Goal: Book appointment/travel/reservation

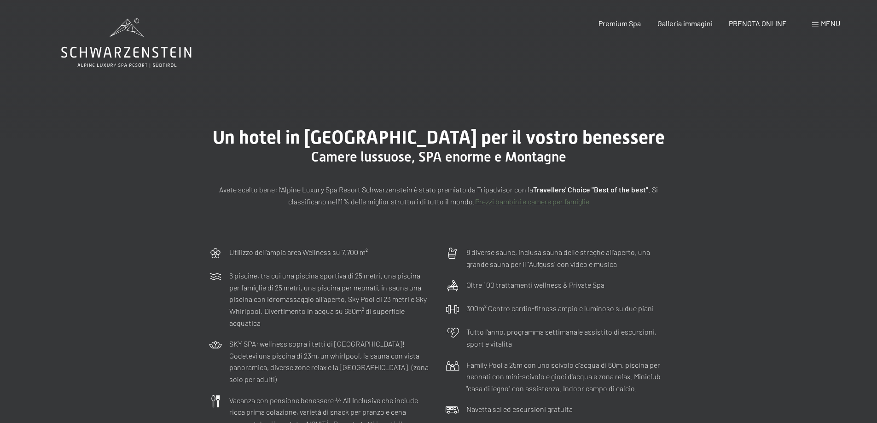
click at [109, 48] on icon at bounding box center [126, 52] width 130 height 11
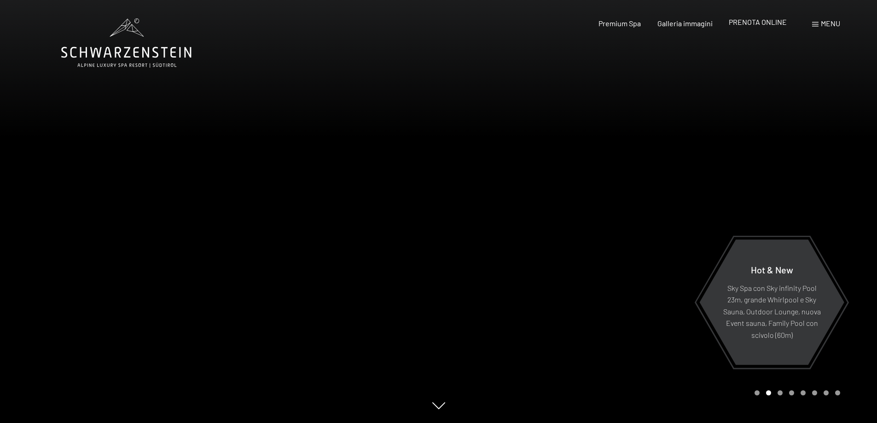
click at [756, 26] on span "PRENOTA ONLINE" at bounding box center [758, 22] width 58 height 9
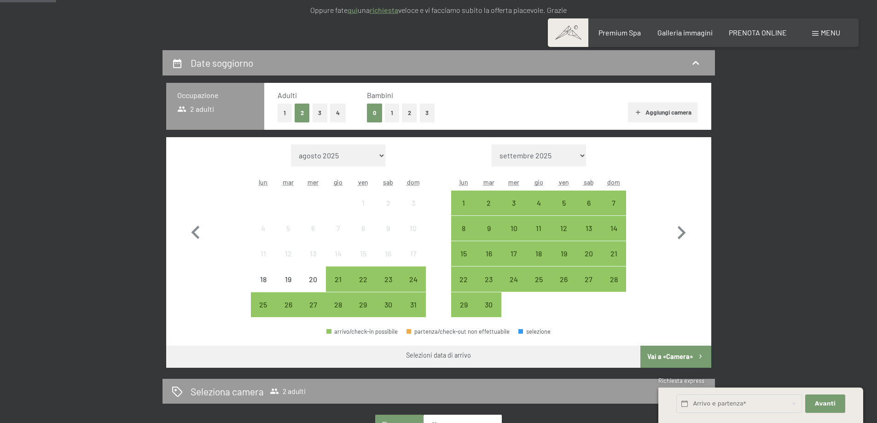
scroll to position [230, 0]
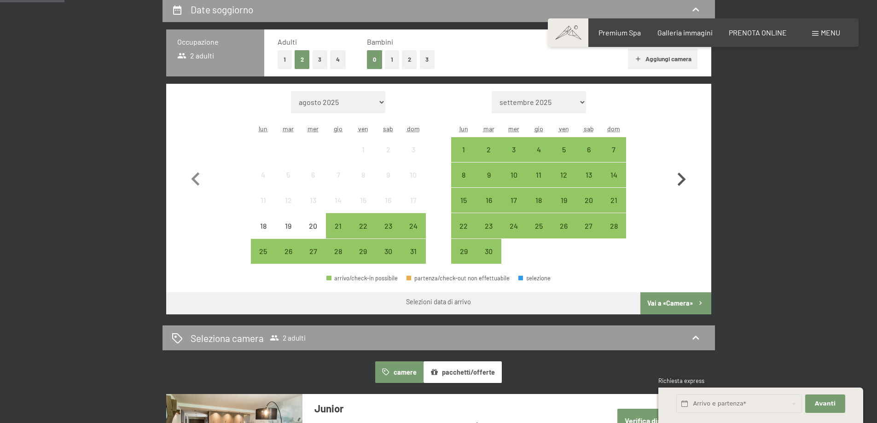
click at [687, 183] on icon "button" at bounding box center [681, 179] width 27 height 27
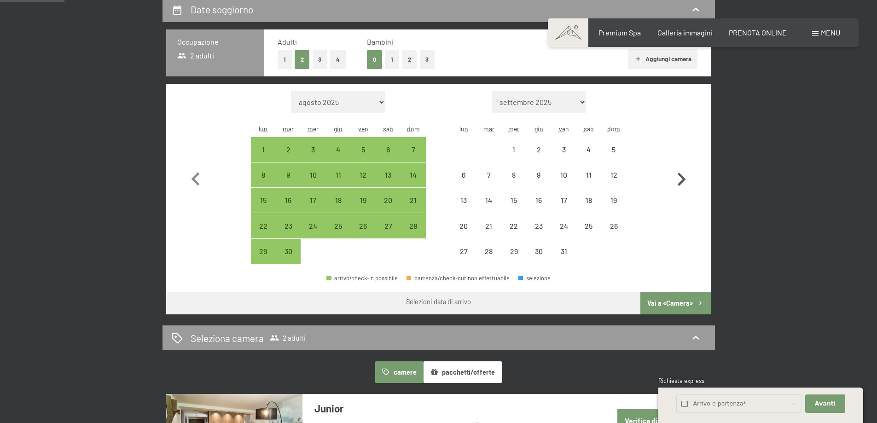
select select "2025-09-01"
select select "2025-10-01"
click at [687, 182] on icon "button" at bounding box center [681, 179] width 27 height 27
select select "2025-10-01"
select select "2025-11-01"
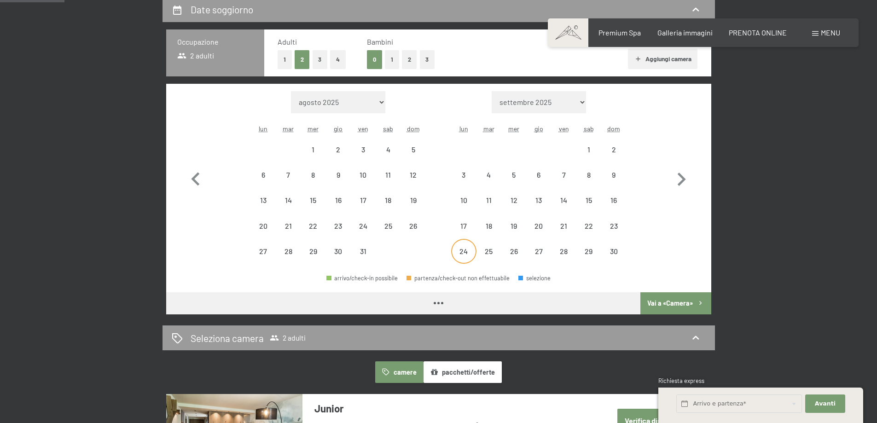
select select "2025-10-01"
select select "2025-11-01"
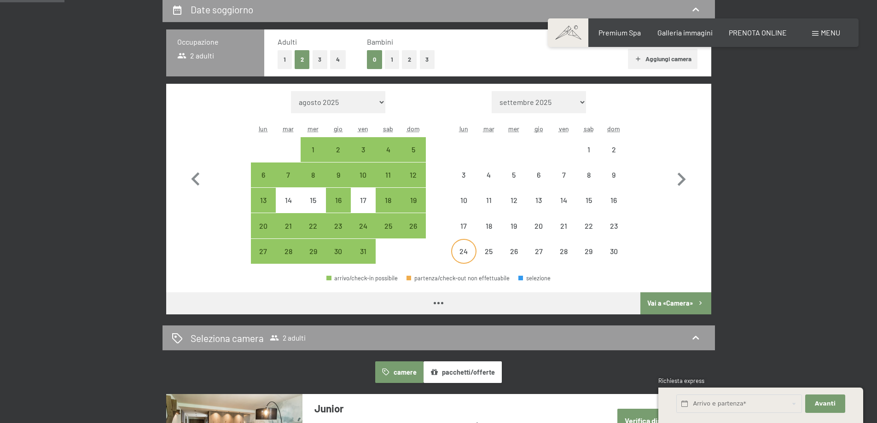
click at [464, 256] on div "24" at bounding box center [463, 259] width 23 height 23
select select "2025-10-01"
select select "2025-11-01"
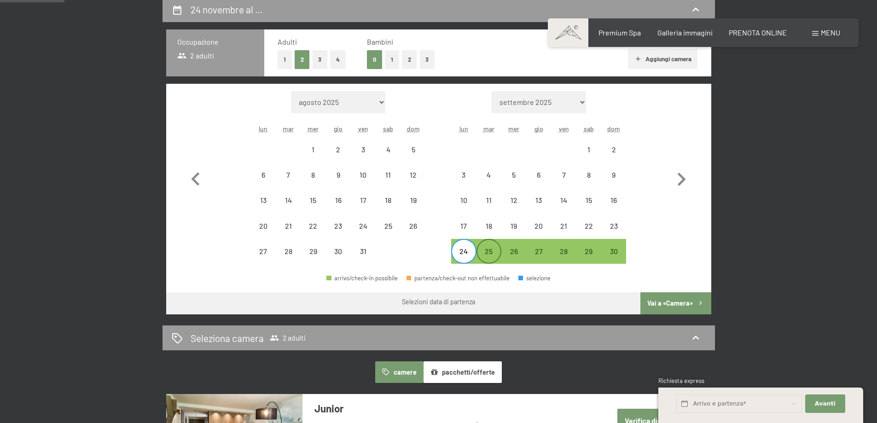
click at [484, 259] on div "25" at bounding box center [489, 259] width 23 height 23
select select "2025-10-01"
select select "2025-11-01"
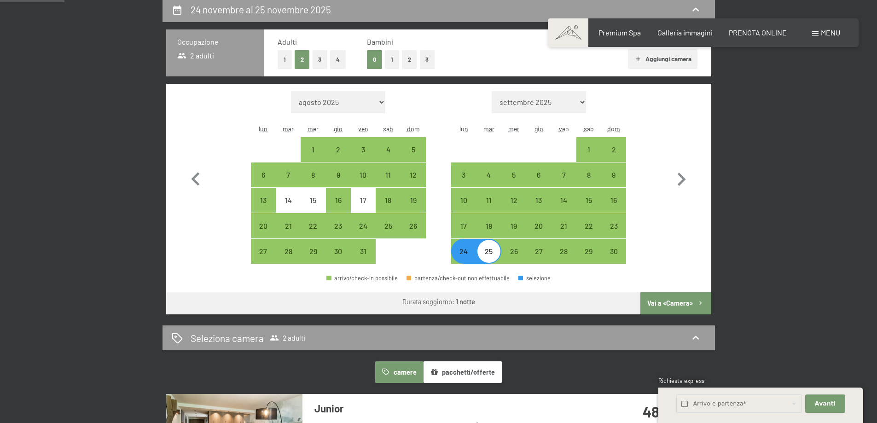
click at [673, 304] on button "Vai a «Camera»" at bounding box center [676, 303] width 70 height 22
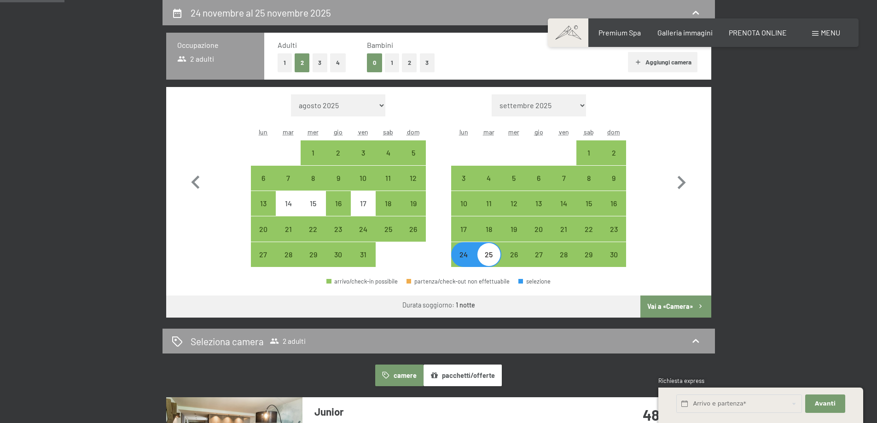
select select "2025-10-01"
select select "2025-11-01"
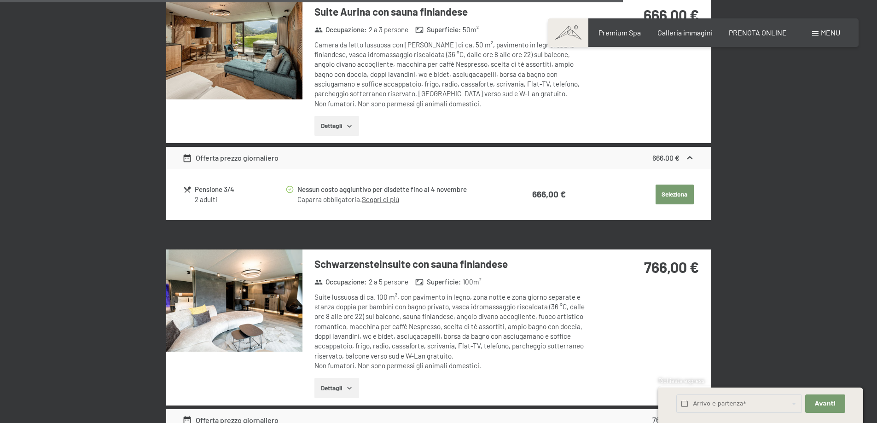
scroll to position [1747, 0]
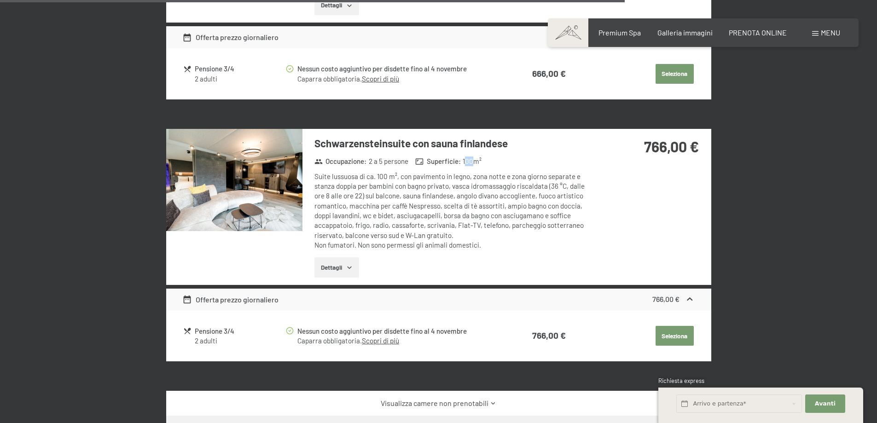
drag, startPoint x: 475, startPoint y: 151, endPoint x: 466, endPoint y: 151, distance: 9.2
click at [466, 157] on span "100 m²" at bounding box center [472, 162] width 19 height 10
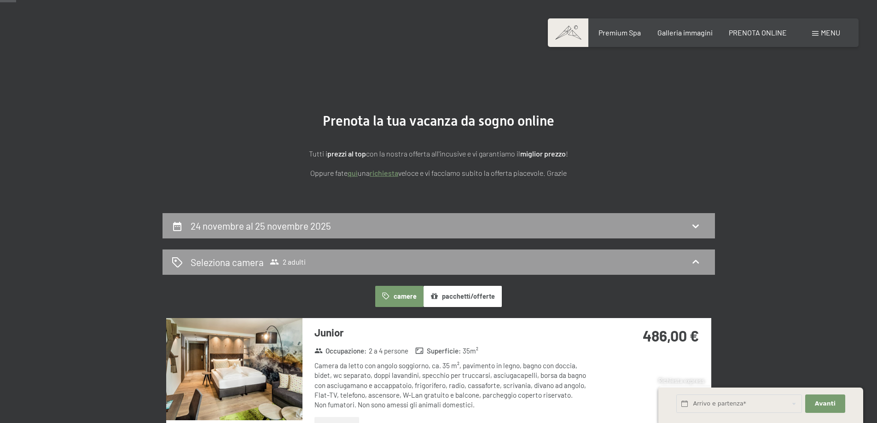
scroll to position [0, 0]
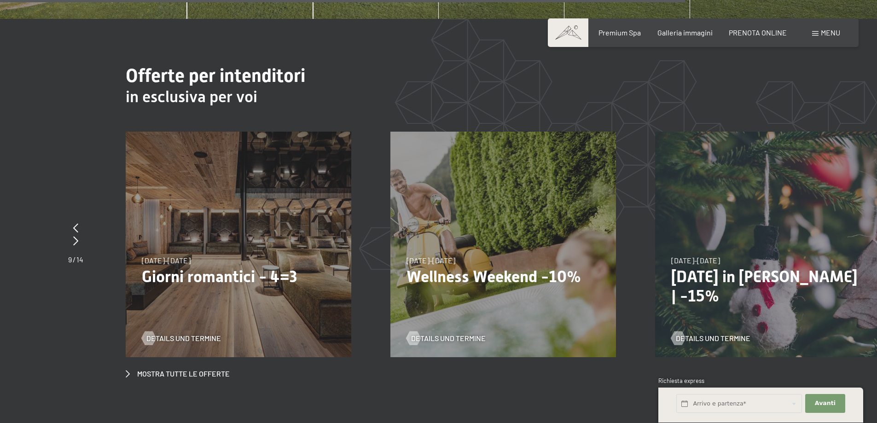
scroll to position [3546, 0]
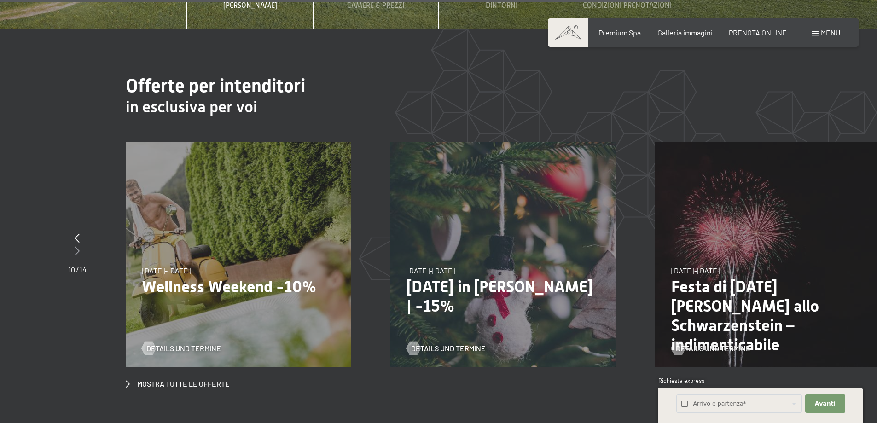
click at [76, 246] on icon at bounding box center [77, 250] width 5 height 9
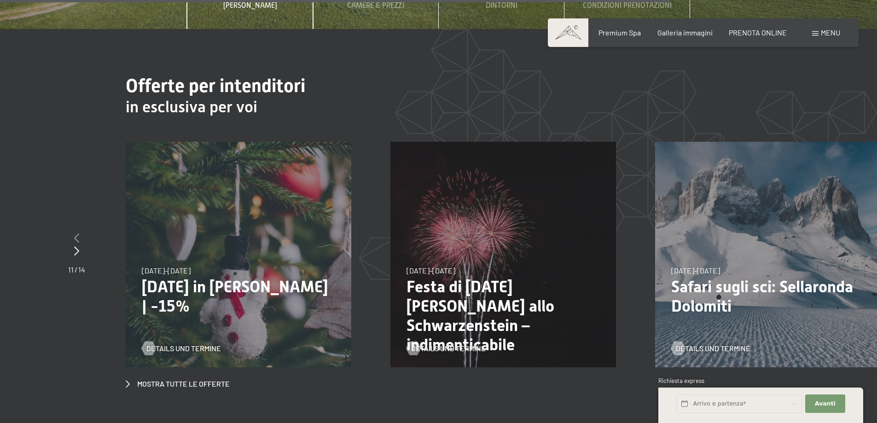
click at [78, 233] on icon at bounding box center [76, 237] width 5 height 9
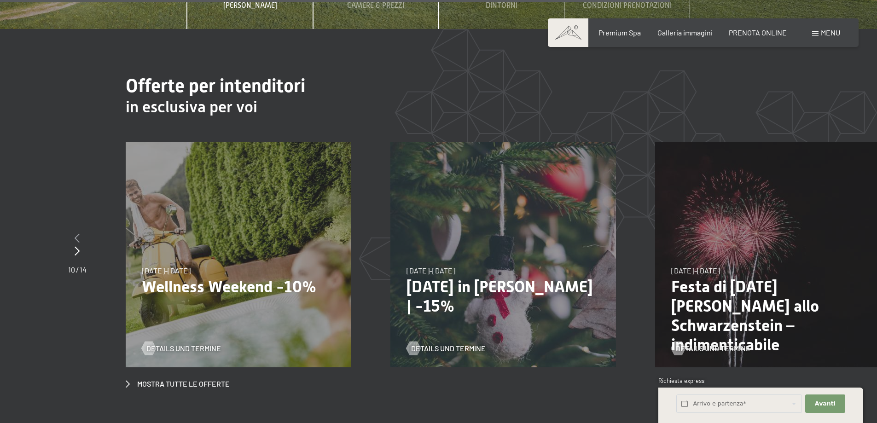
click at [78, 233] on icon at bounding box center [77, 237] width 5 height 9
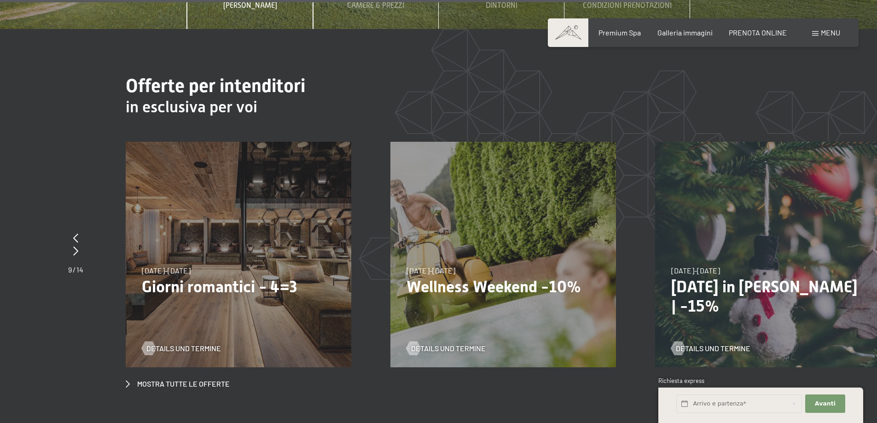
click at [203, 277] on p "Giorni romantici - 4=3" at bounding box center [238, 286] width 193 height 19
click at [186, 344] on span "Details und Termine" at bounding box center [193, 349] width 75 height 10
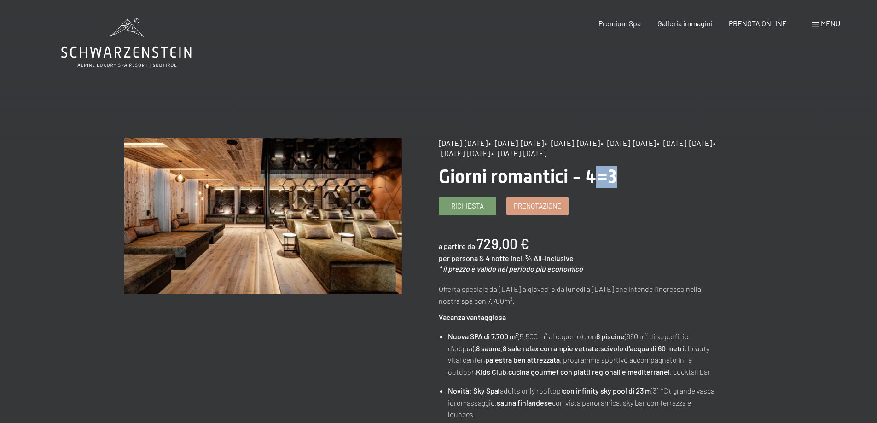
drag, startPoint x: 591, startPoint y: 175, endPoint x: 623, endPoint y: 176, distance: 31.8
click at [623, 176] on h1 "Giorni romantici - 4=3" at bounding box center [578, 177] width 278 height 22
click at [590, 175] on span "Giorni romantici - 4=3" at bounding box center [528, 177] width 178 height 22
click at [611, 180] on span "Giorni romantici - 4=3" at bounding box center [528, 177] width 178 height 22
drag, startPoint x: 479, startPoint y: 241, endPoint x: 539, endPoint y: 238, distance: 59.5
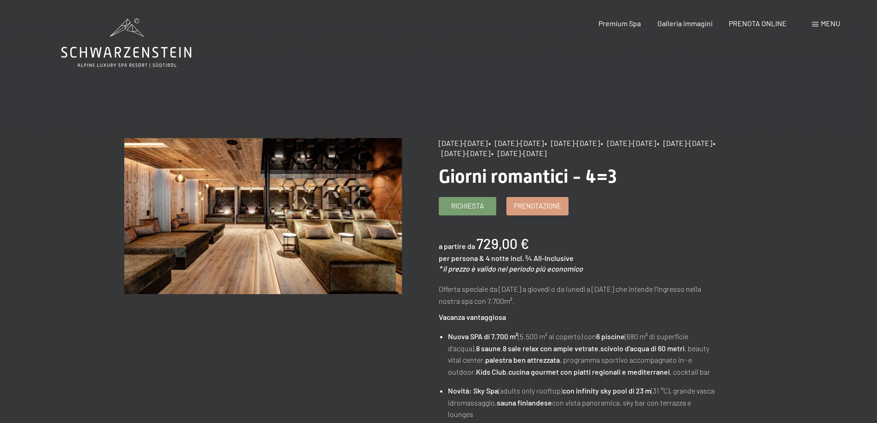
click at [539, 238] on div "a partire da 729,00 € per persona & 4 notte incl. ¾ All-Inclusive * il prezzo è…" at bounding box center [578, 254] width 278 height 40
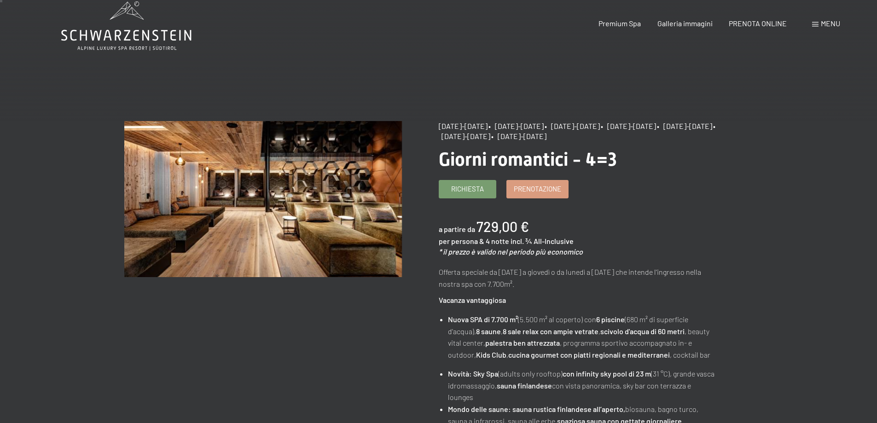
scroll to position [46, 0]
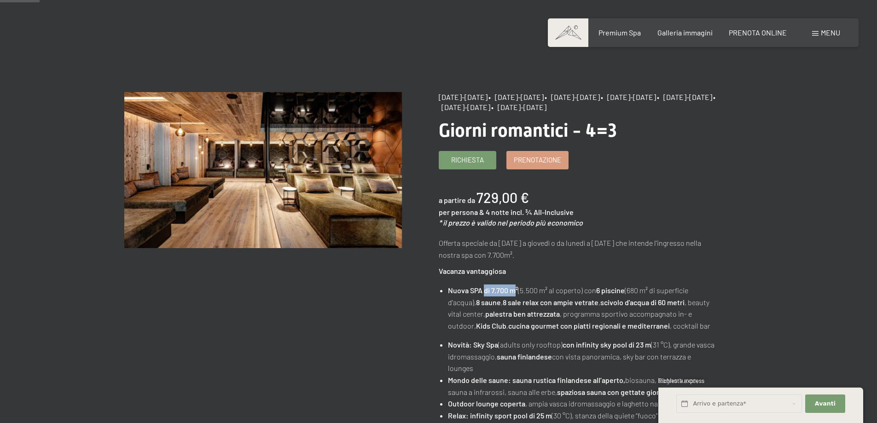
drag, startPoint x: 485, startPoint y: 293, endPoint x: 517, endPoint y: 291, distance: 31.9
click at [517, 291] on strong "Nuova SPA di 7.700 m²" at bounding box center [483, 290] width 70 height 9
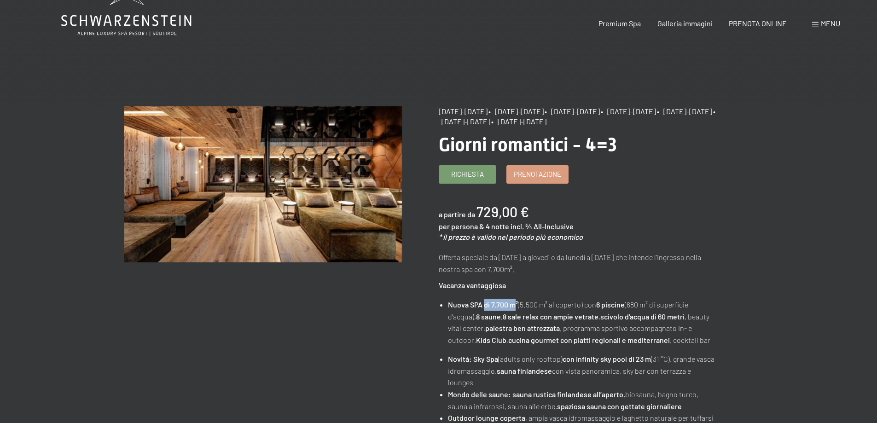
scroll to position [0, 0]
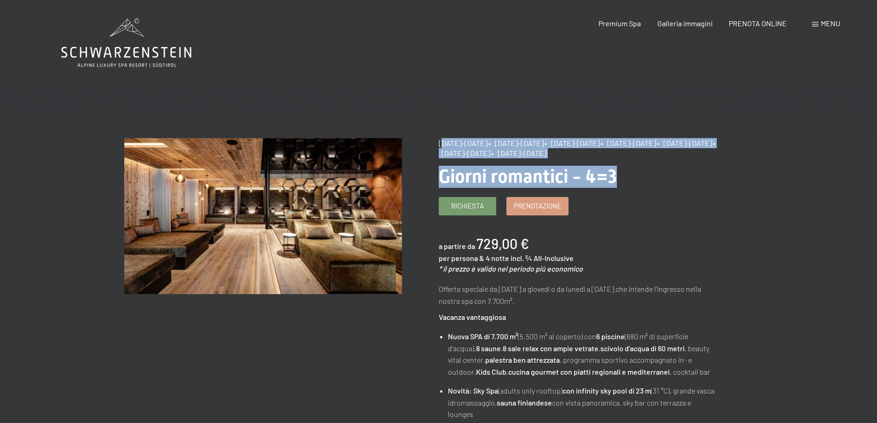
drag, startPoint x: 439, startPoint y: 143, endPoint x: 710, endPoint y: 159, distance: 271.3
